Goal: Information Seeking & Learning: Check status

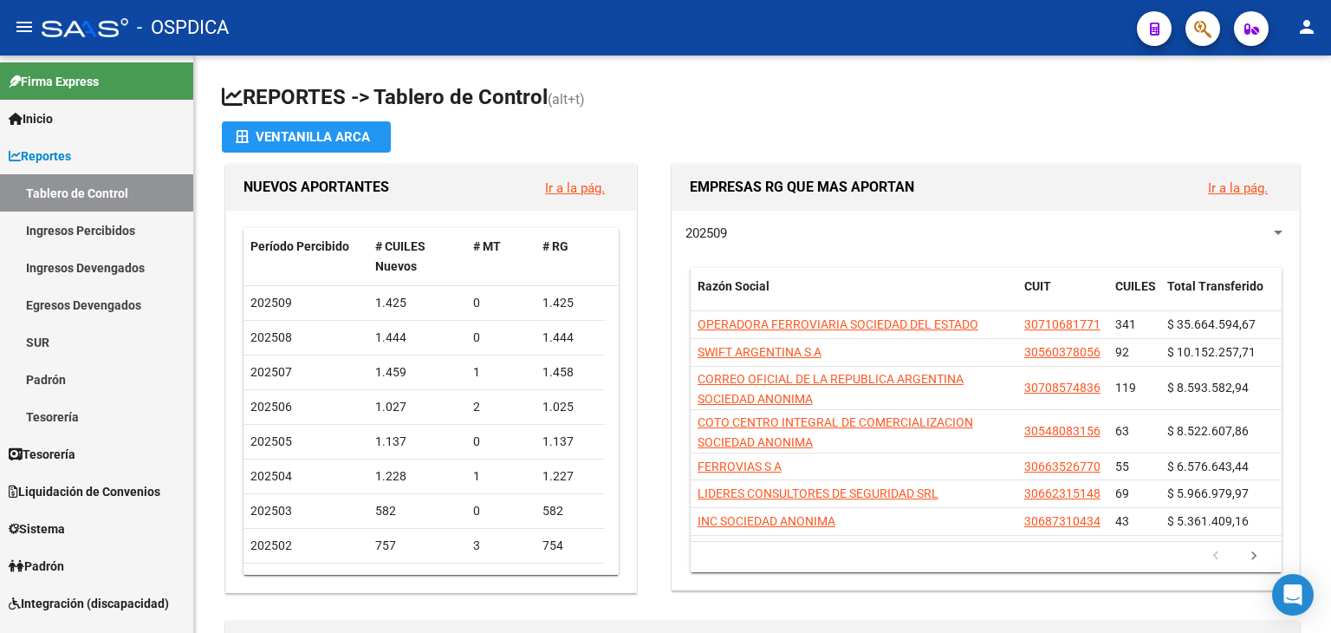
click at [1214, 25] on button "button" at bounding box center [1202, 28] width 35 height 35
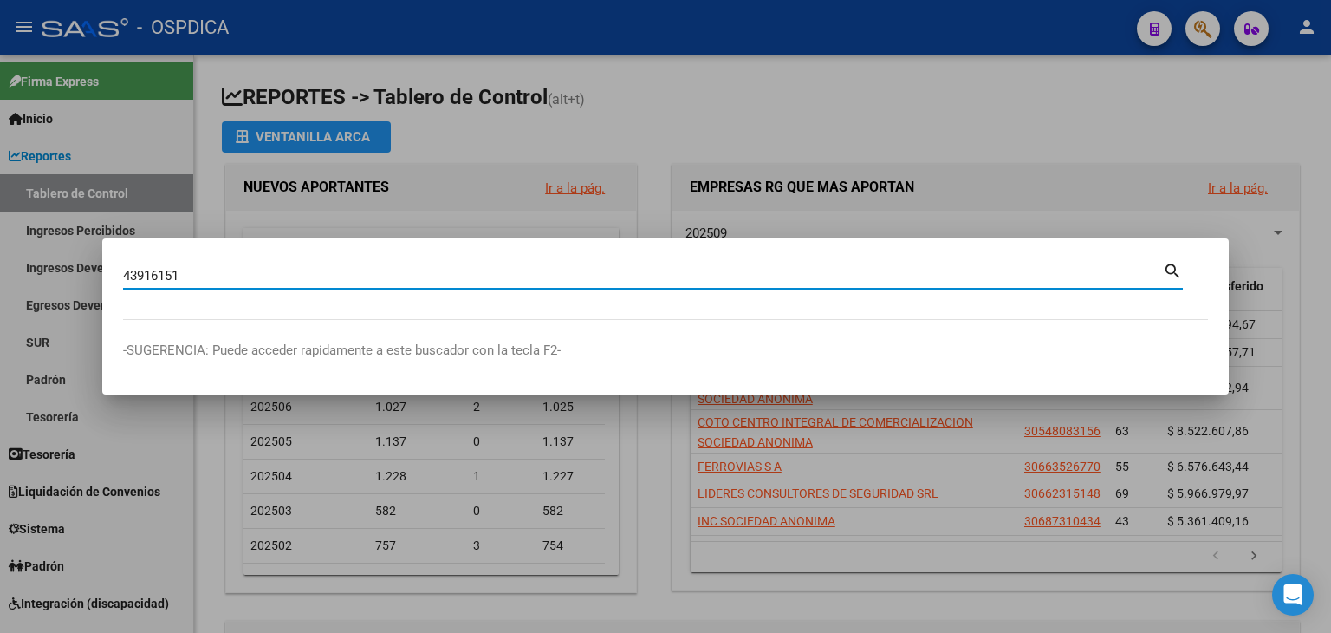
type input "43916151"
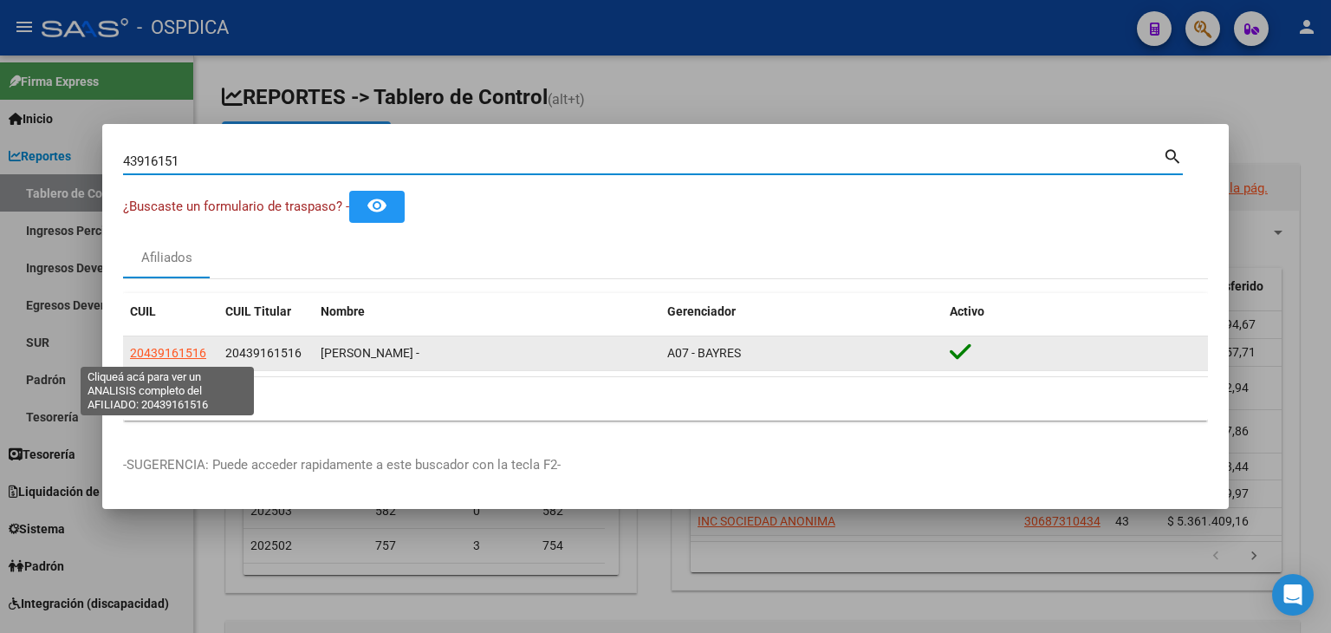
click at [191, 359] on span "20439161516" at bounding box center [168, 353] width 76 height 14
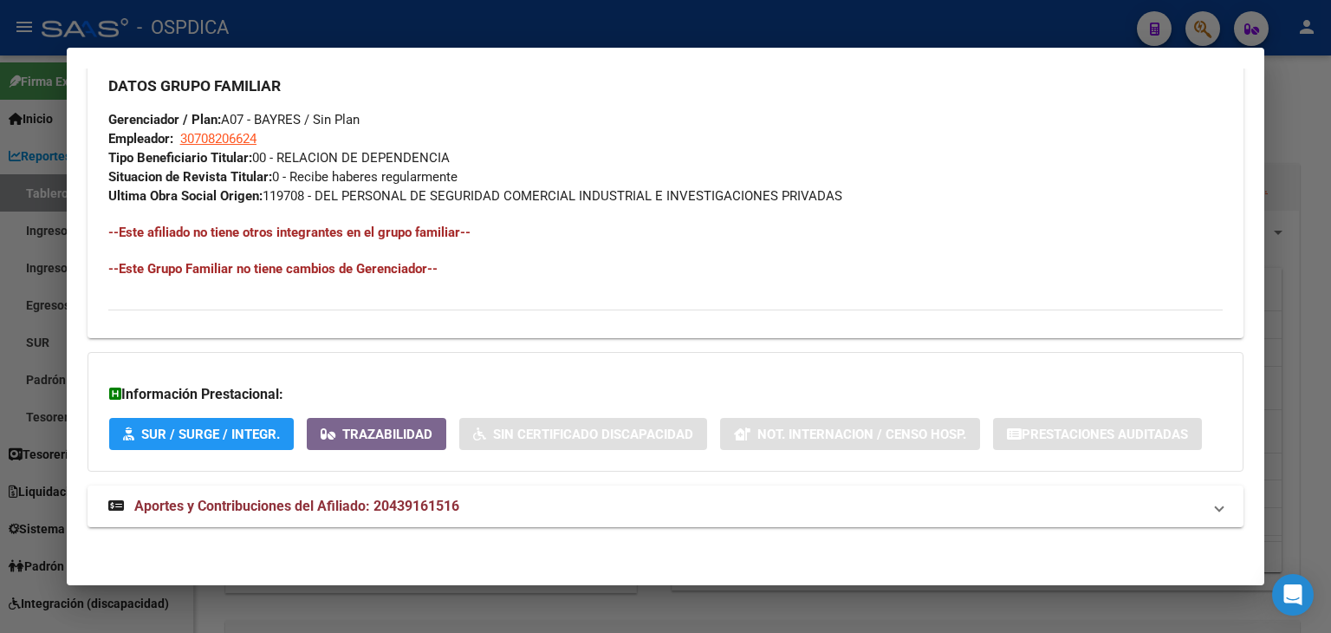
scroll to position [839, 0]
click at [467, 495] on mat-panel-title "Aportes y Contribuciones del Afiliado: 20439161516" at bounding box center [655, 505] width 1094 height 21
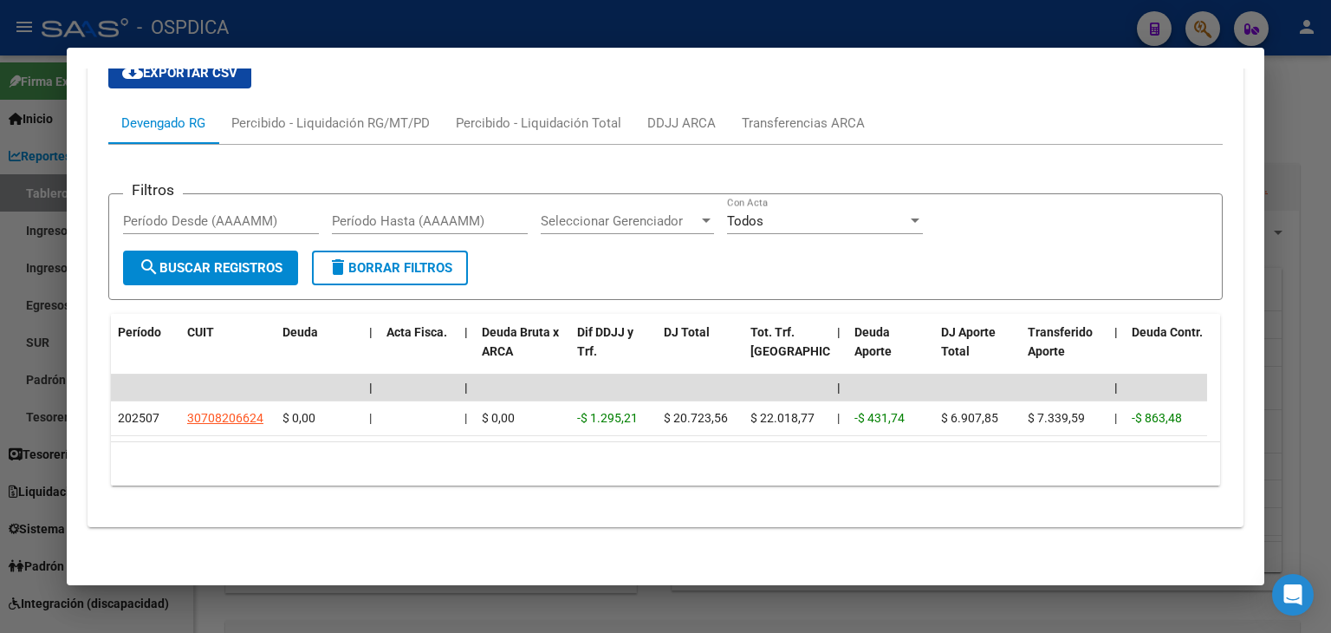
scroll to position [1375, 0]
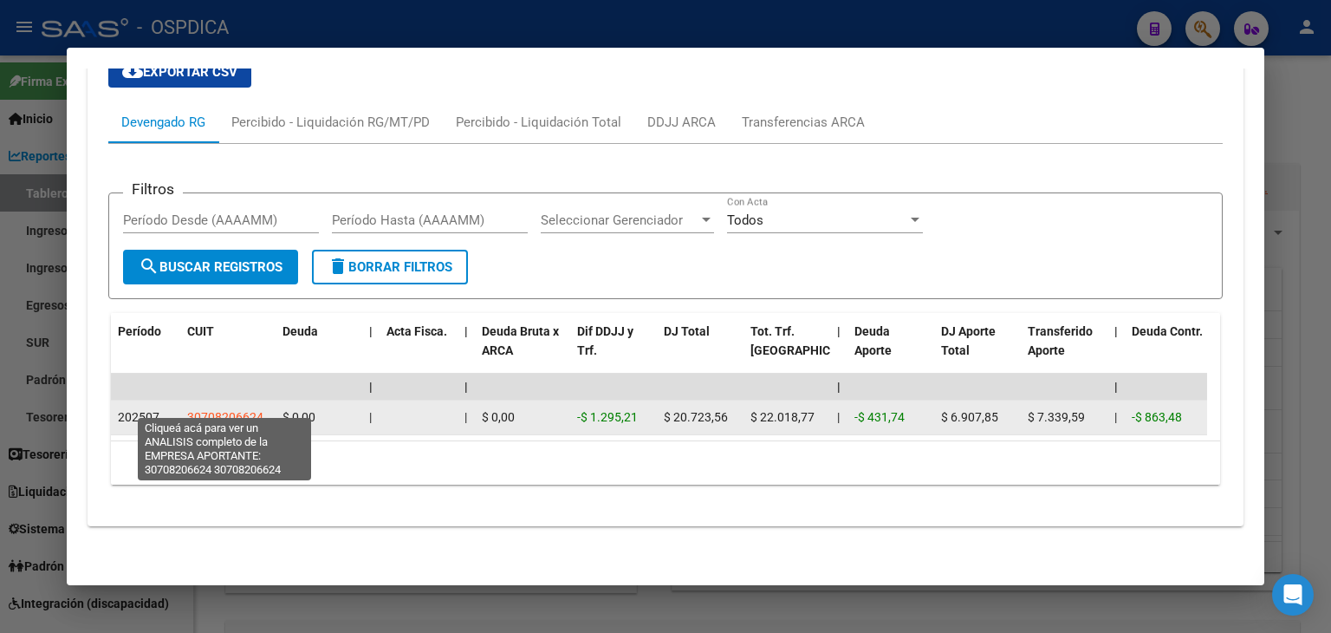
click at [256, 410] on span "30708206624" at bounding box center [225, 417] width 76 height 14
type textarea "30708206624"
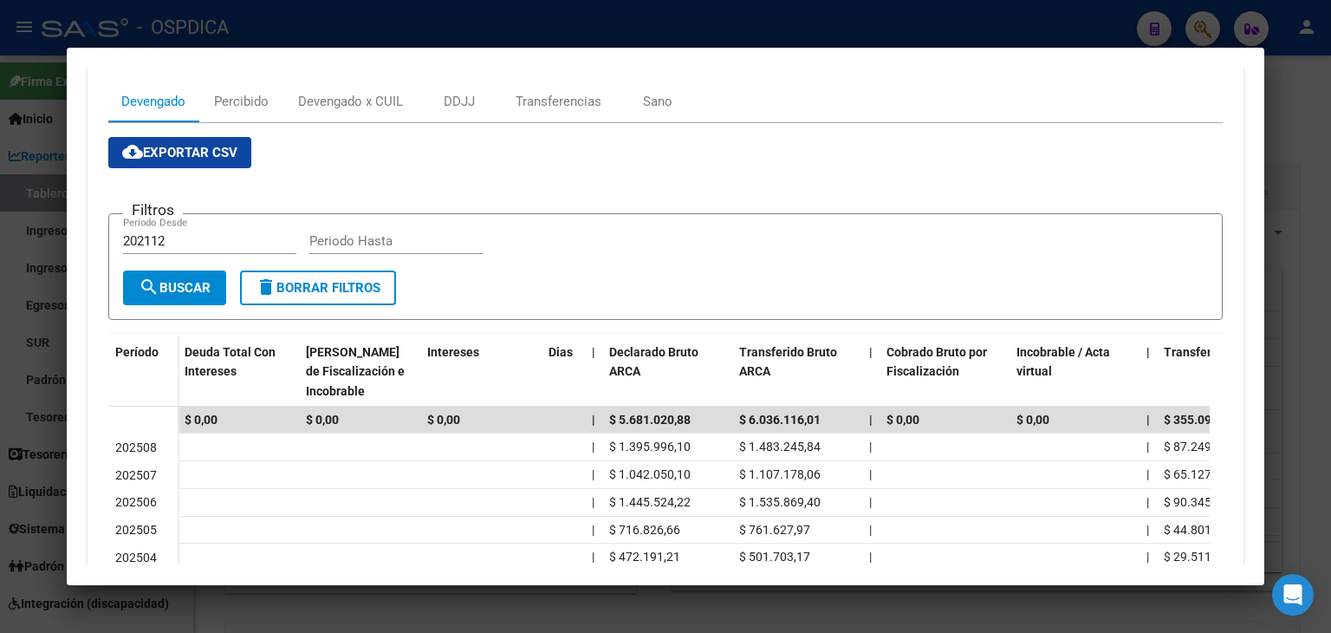
scroll to position [315, 0]
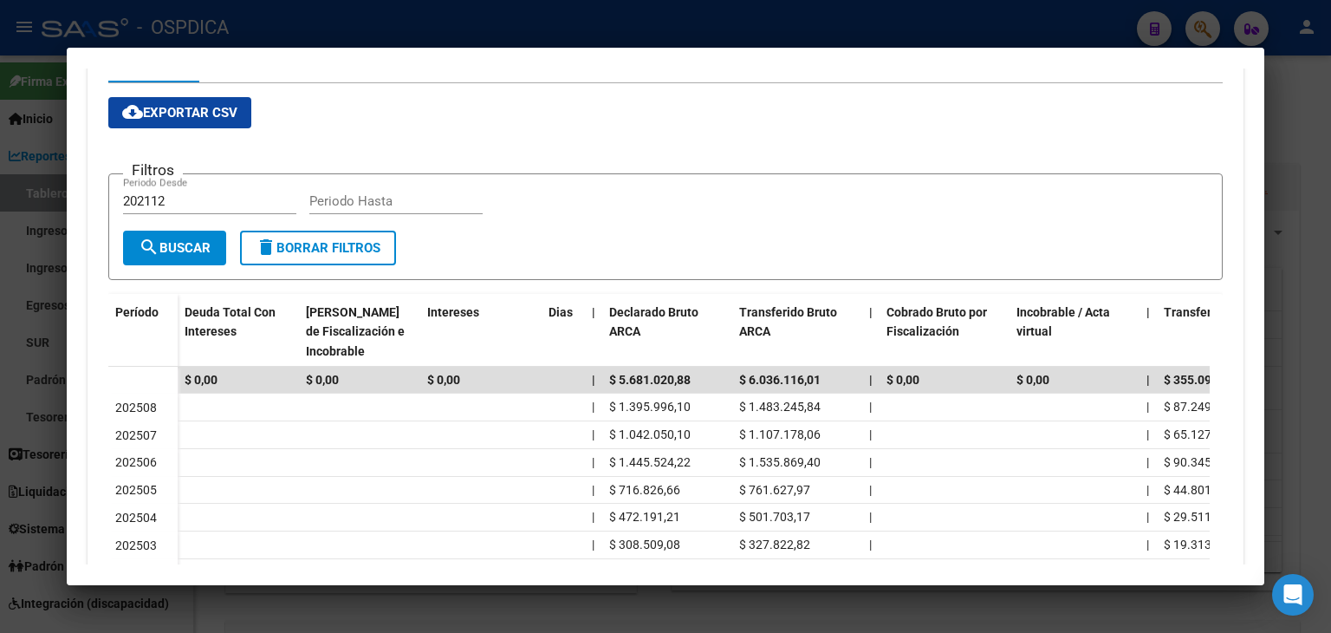
click at [613, 261] on form "Filtros 202112 Periodo Desde Periodo Hasta search Buscar delete Borrar Filtros" at bounding box center [665, 226] width 1114 height 107
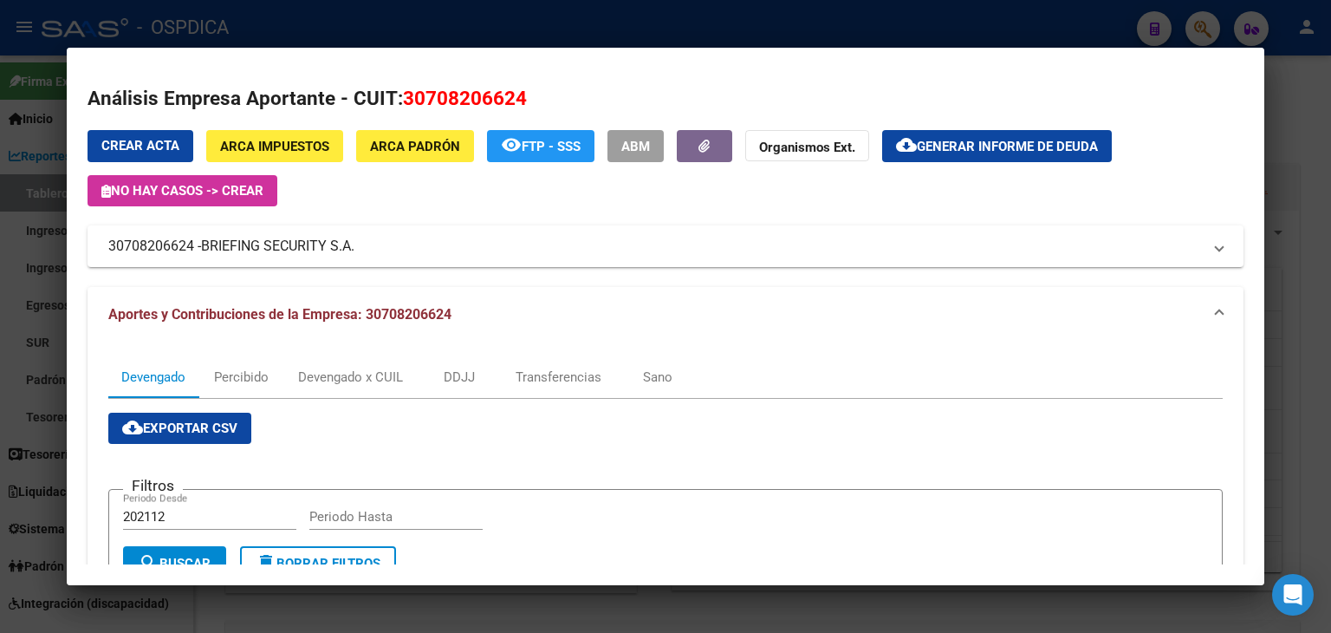
scroll to position [173, 0]
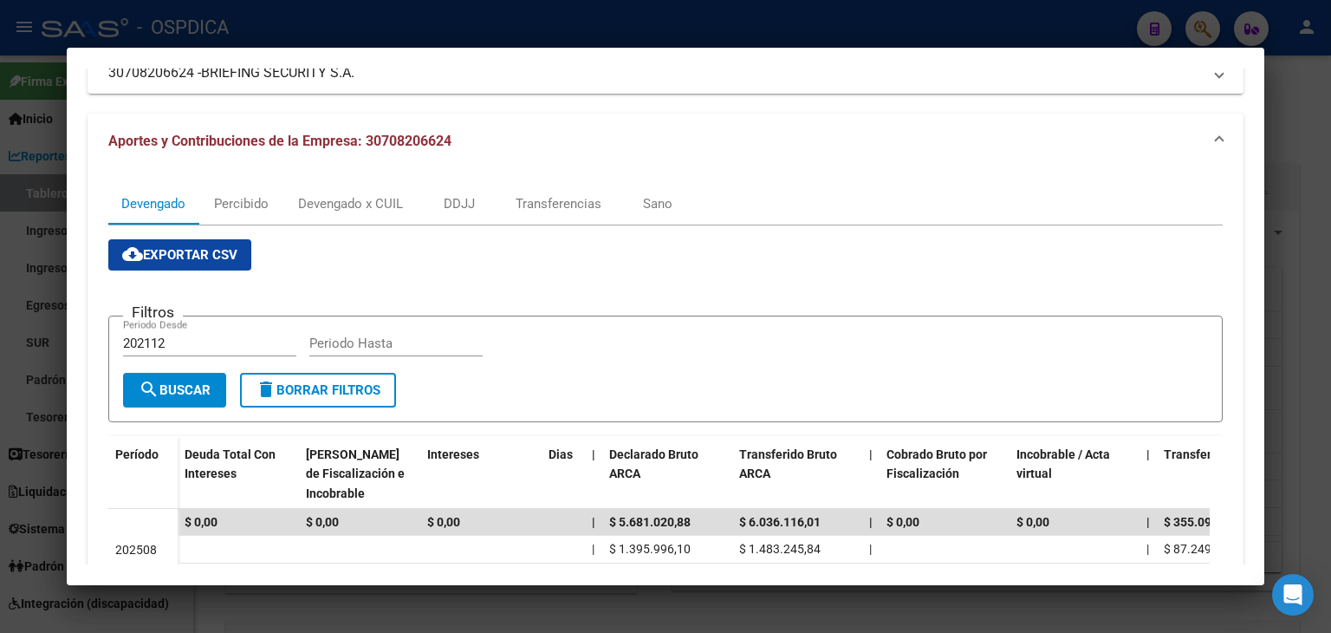
click at [1301, 94] on div at bounding box center [665, 316] width 1331 height 633
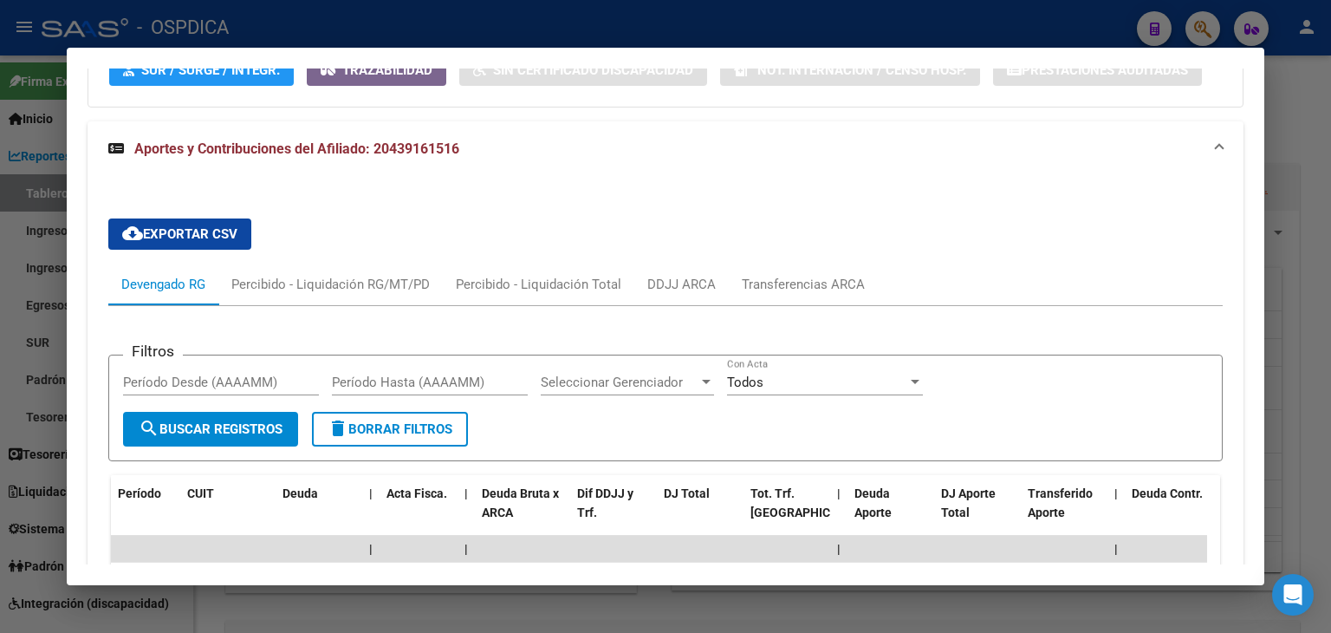
scroll to position [1375, 0]
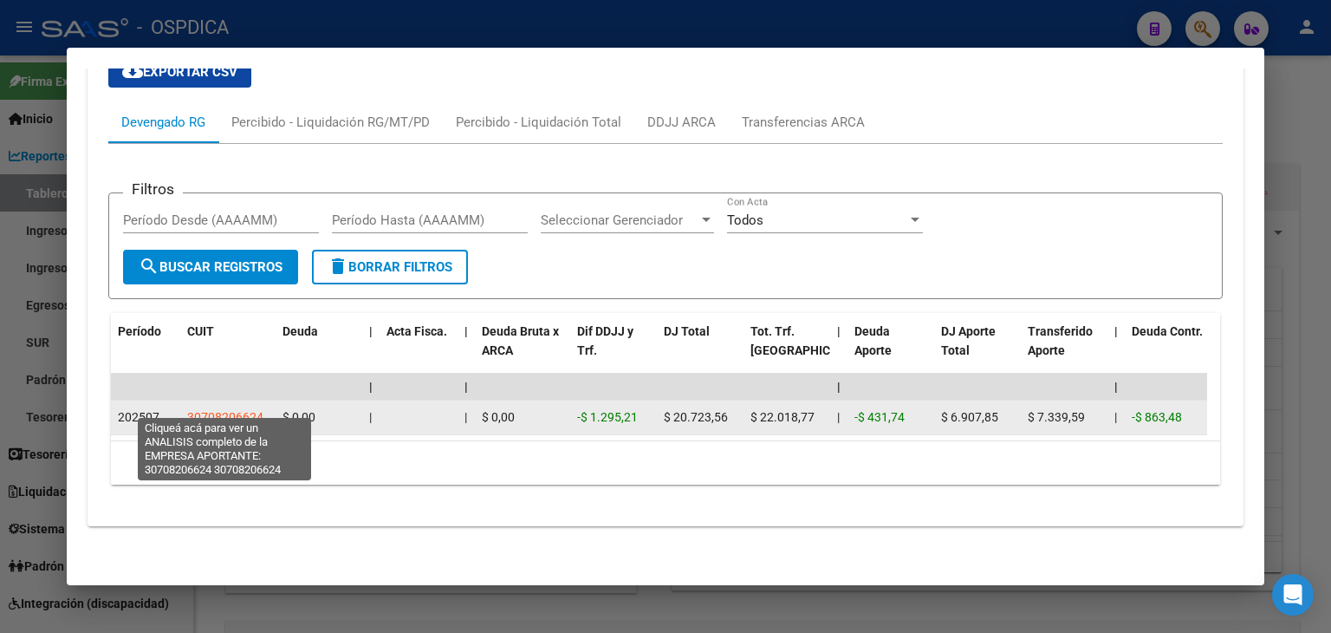
click at [199, 410] on span "30708206624" at bounding box center [225, 417] width 76 height 14
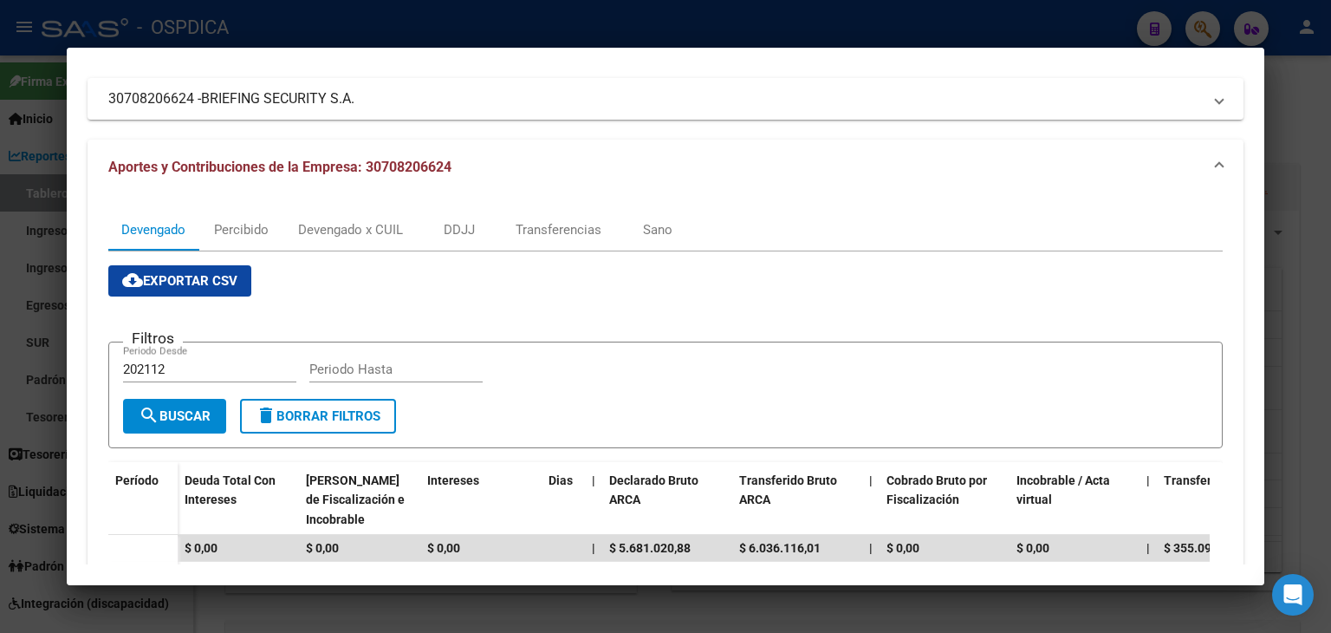
scroll to position [0, 0]
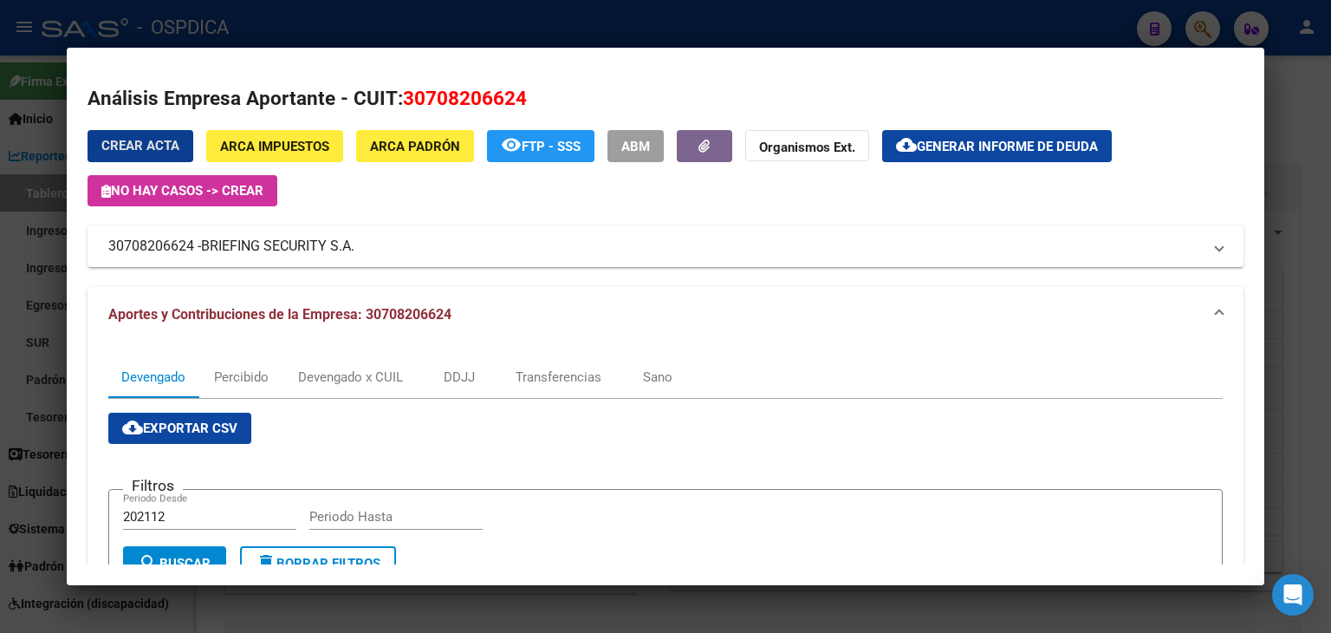
click at [1286, 101] on div at bounding box center [665, 316] width 1331 height 633
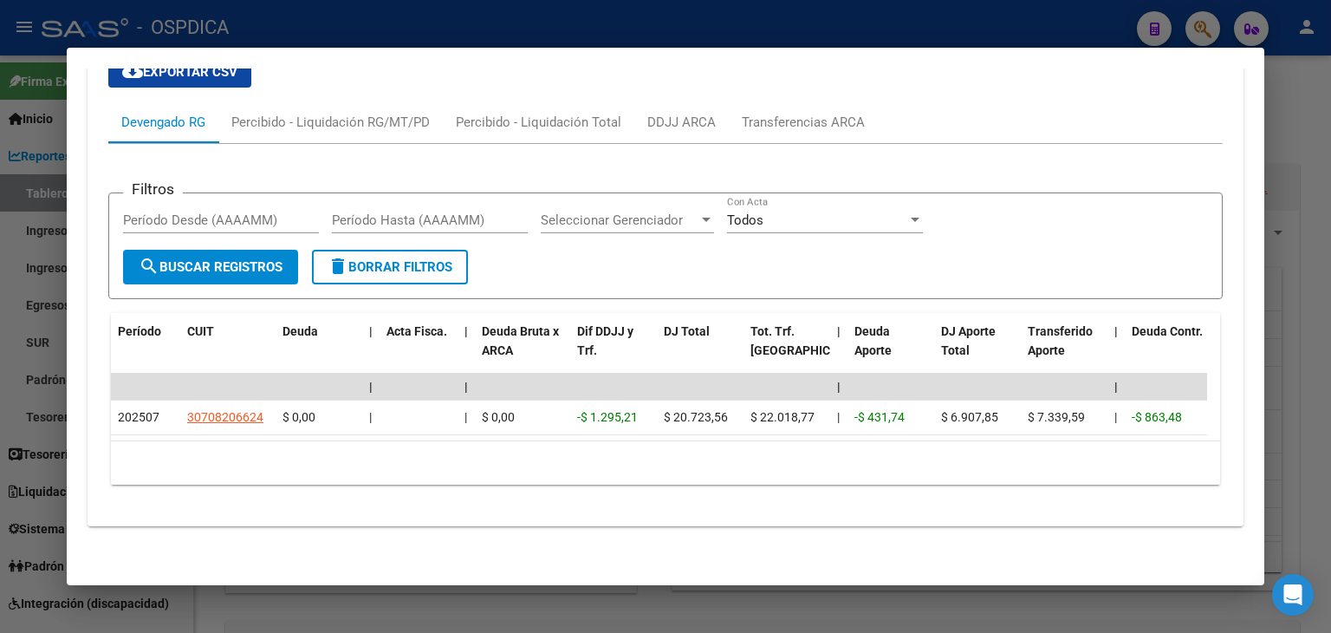
click at [1286, 101] on div at bounding box center [665, 316] width 1331 height 633
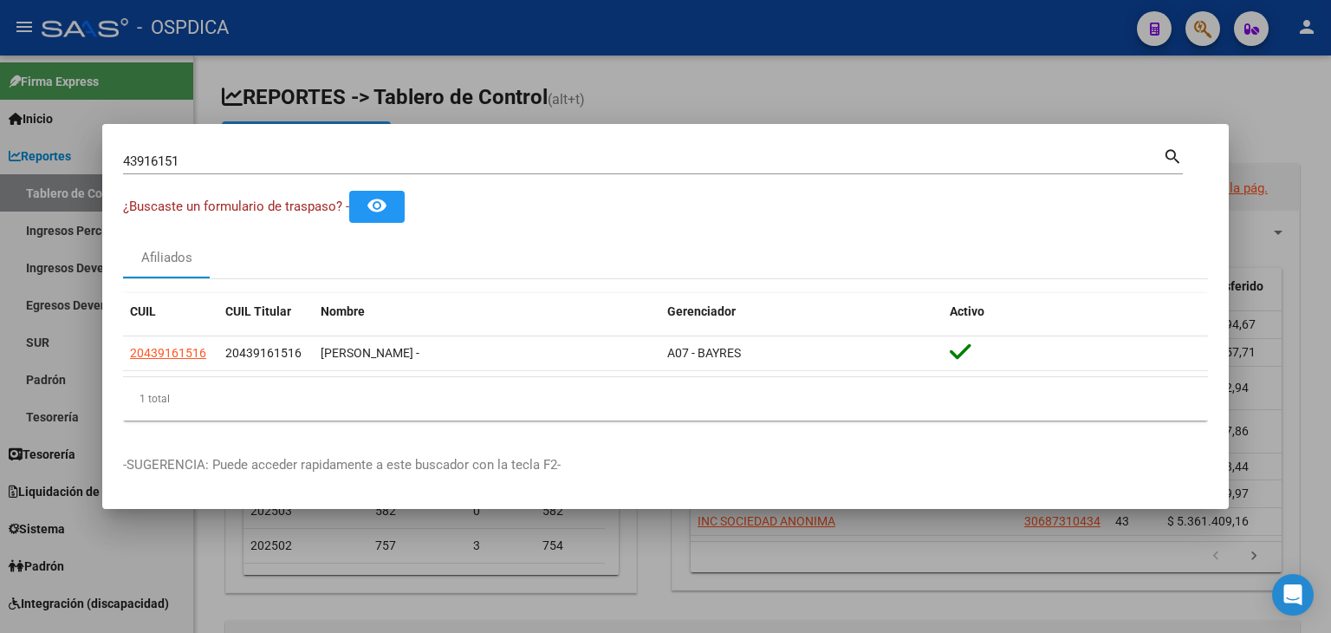
click at [660, 81] on div at bounding box center [665, 316] width 1331 height 633
